Goal: Use online tool/utility: Utilize a website feature to perform a specific function

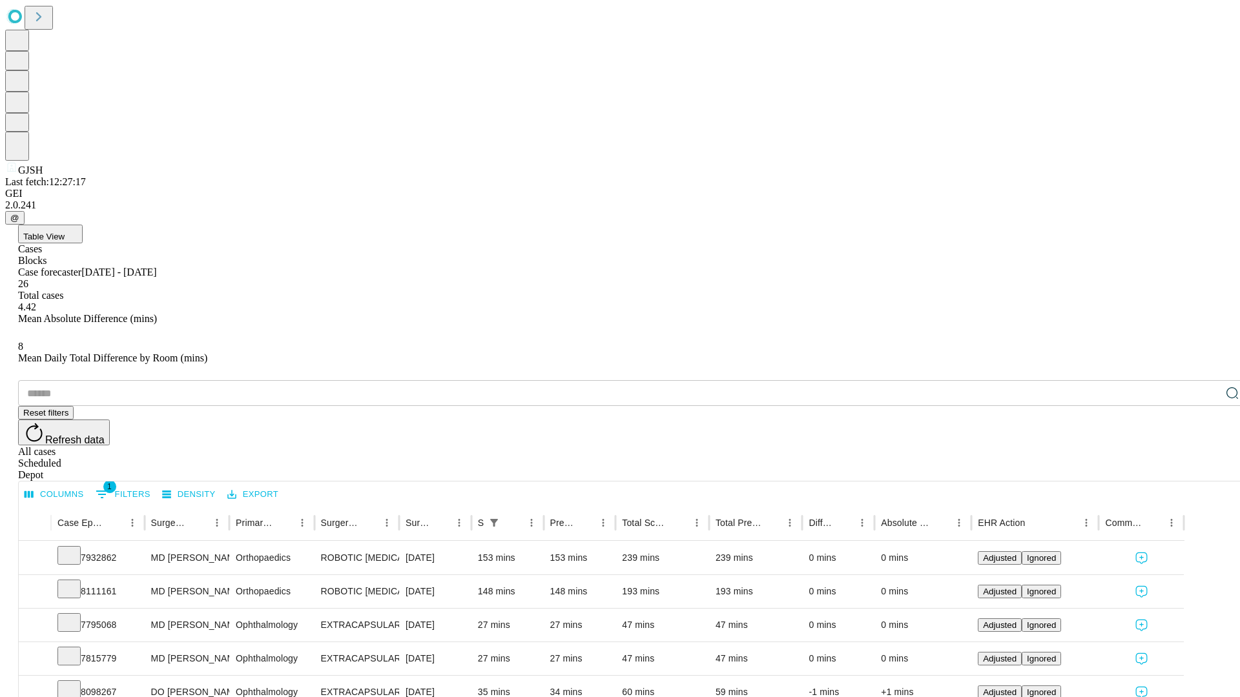
click at [65, 232] on span "Table View" at bounding box center [43, 237] width 41 height 10
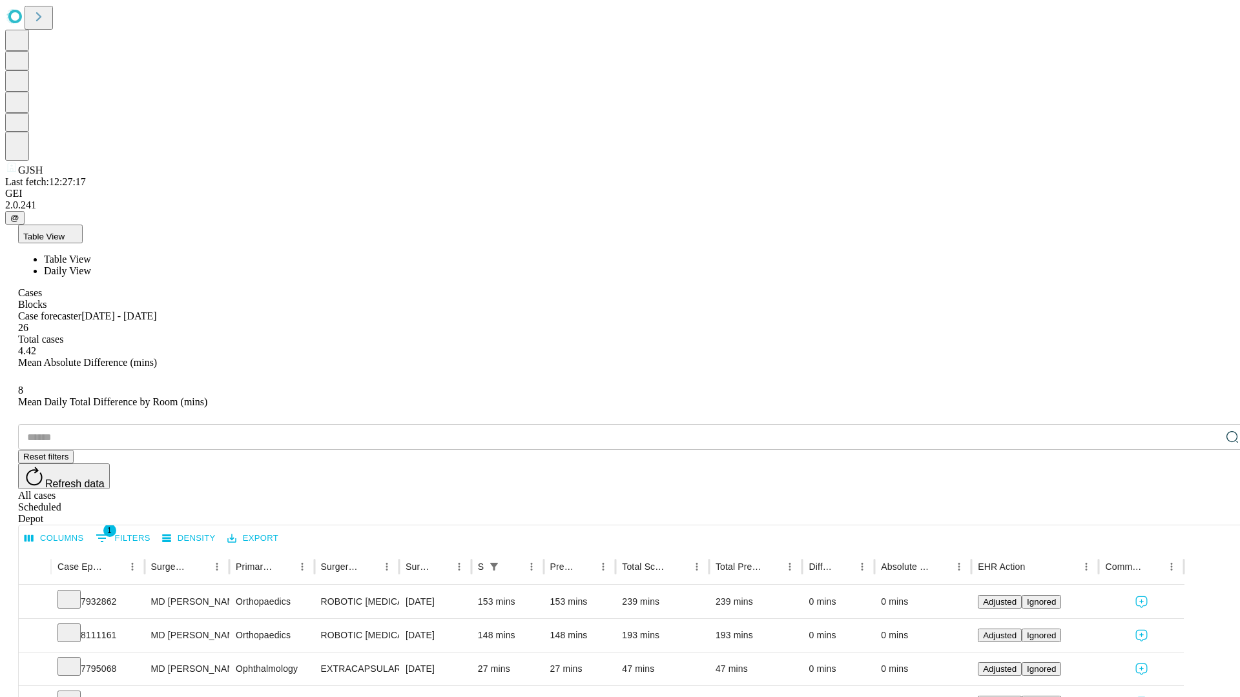
click at [91, 265] on span "Daily View" at bounding box center [67, 270] width 47 height 11
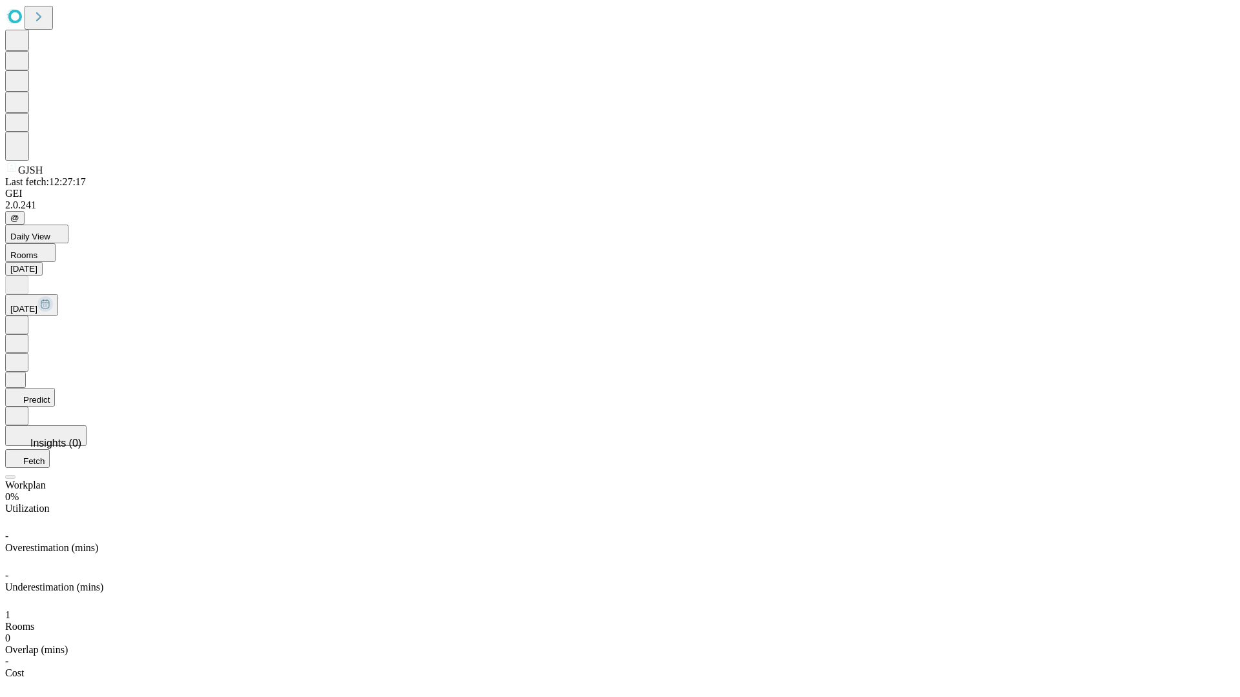
click at [55, 388] on button "Predict" at bounding box center [30, 397] width 50 height 19
